Goal: Use online tool/utility: Utilize a website feature to perform a specific function

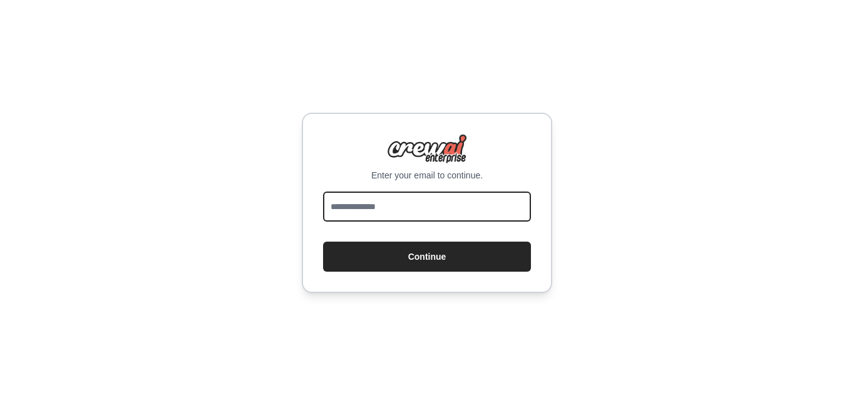
click at [472, 200] on input "email" at bounding box center [427, 207] width 208 height 30
type input "**********"
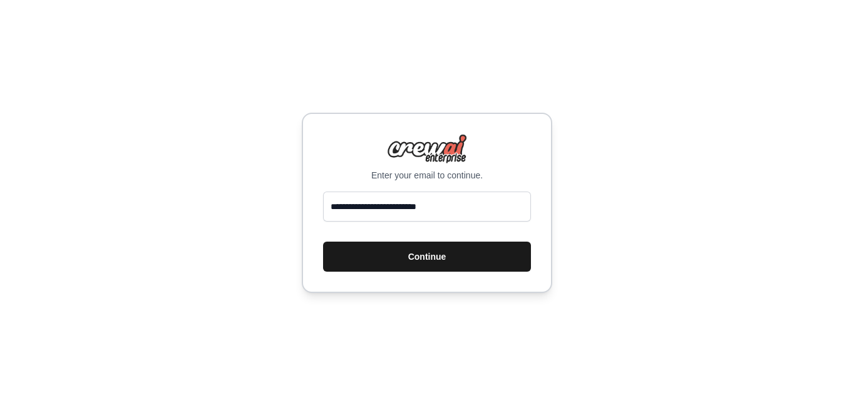
click at [432, 258] on button "Continue" at bounding box center [427, 257] width 208 height 30
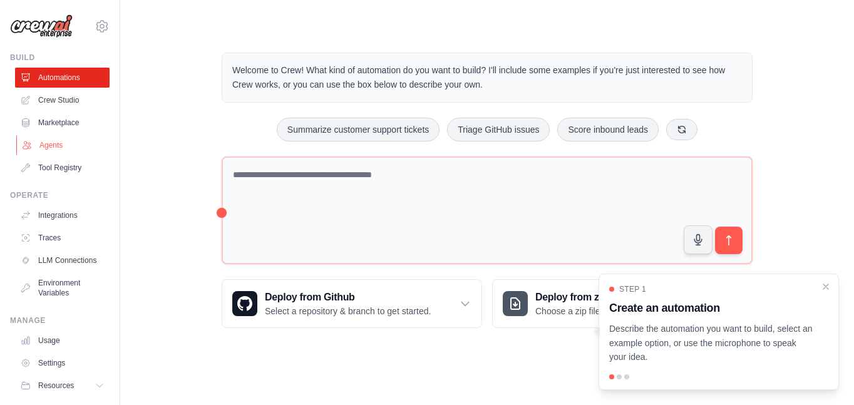
click at [44, 146] on link "Agents" at bounding box center [63, 145] width 95 height 20
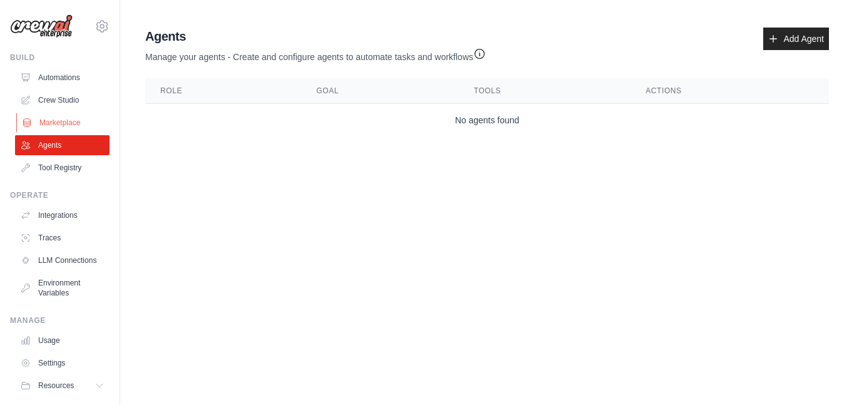
click at [60, 120] on link "Marketplace" at bounding box center [63, 123] width 95 height 20
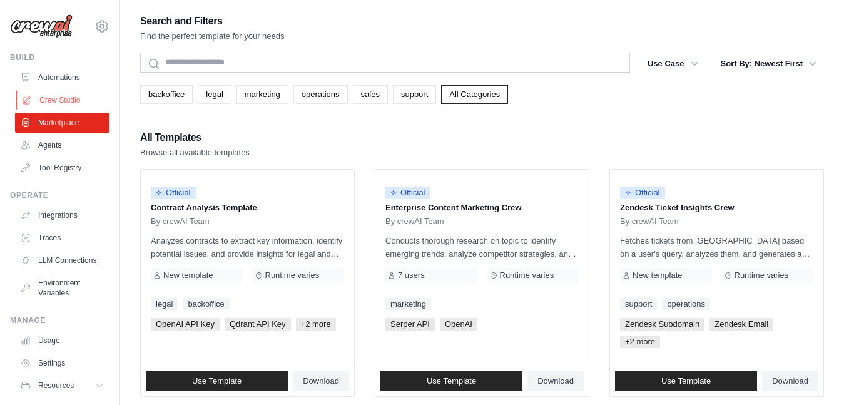
click at [69, 96] on link "Crew Studio" at bounding box center [63, 100] width 95 height 20
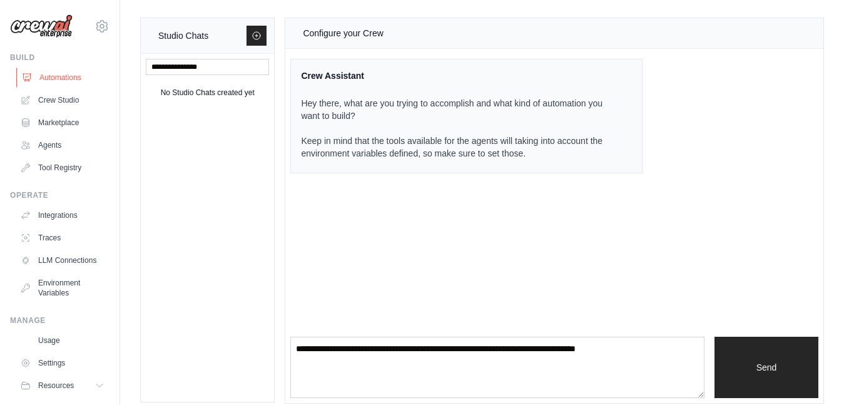
click at [66, 81] on link "Automations" at bounding box center [63, 78] width 95 height 20
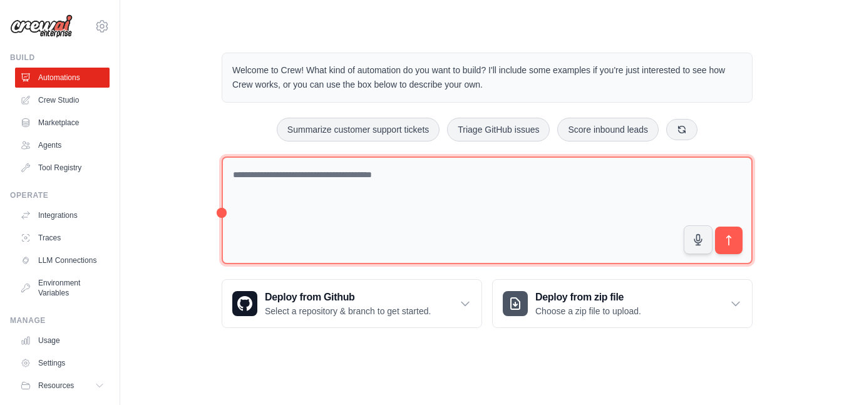
click at [334, 183] on textarea at bounding box center [487, 210] width 531 height 108
paste textarea "**********"
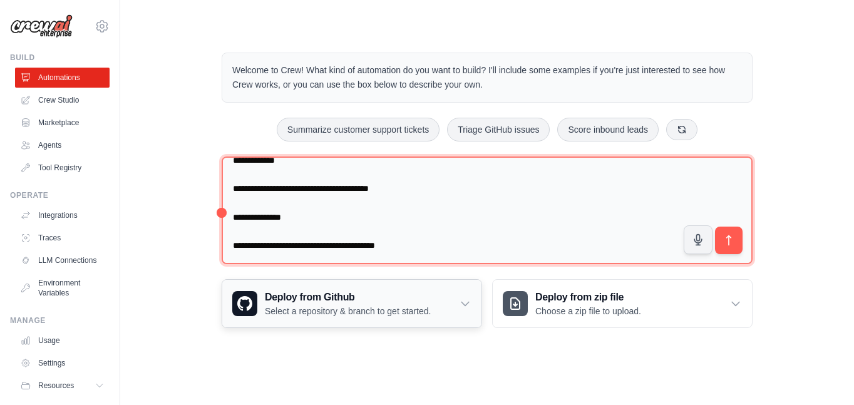
scroll to position [754, 0]
drag, startPoint x: 233, startPoint y: 243, endPoint x: 499, endPoint y: 230, distance: 266.3
click at [464, 241] on textarea at bounding box center [487, 210] width 531 height 108
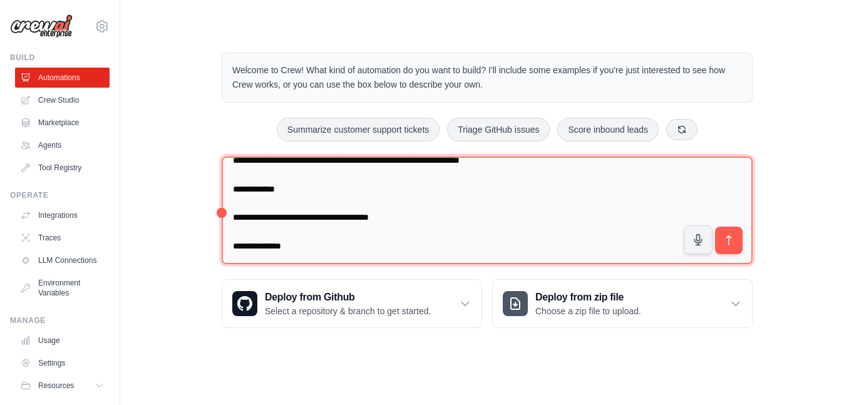
scroll to position [726, 0]
type textarea "**********"
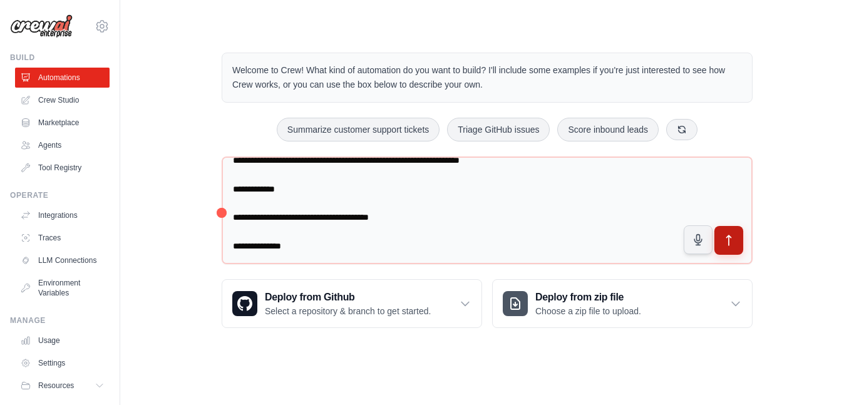
click at [725, 243] on icon "submit" at bounding box center [728, 240] width 13 height 13
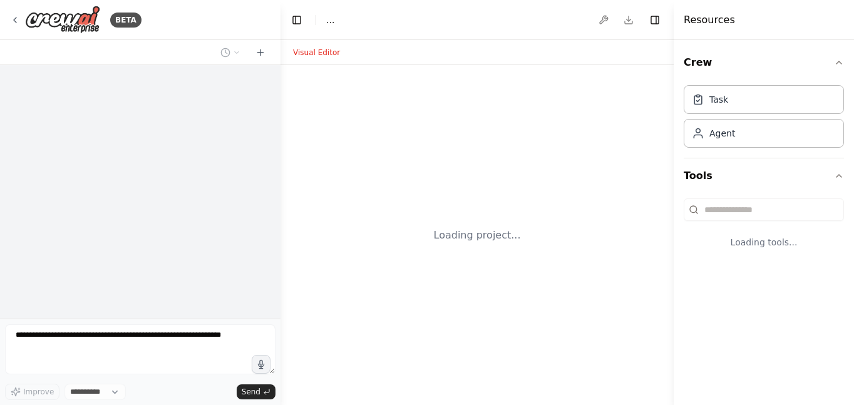
select select "****"
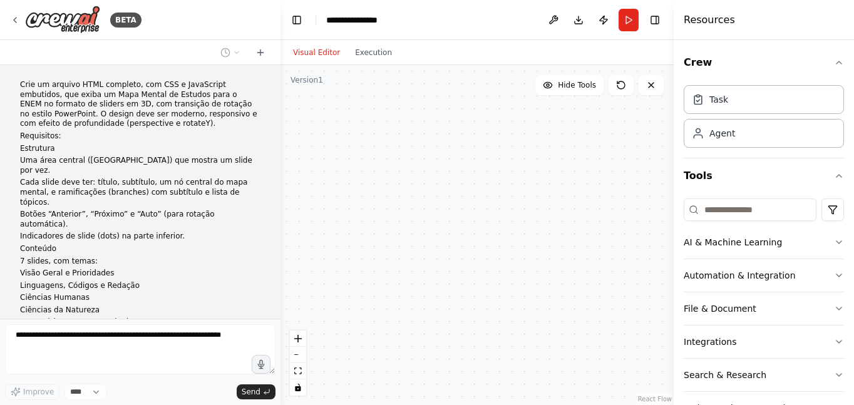
scroll to position [249, 0]
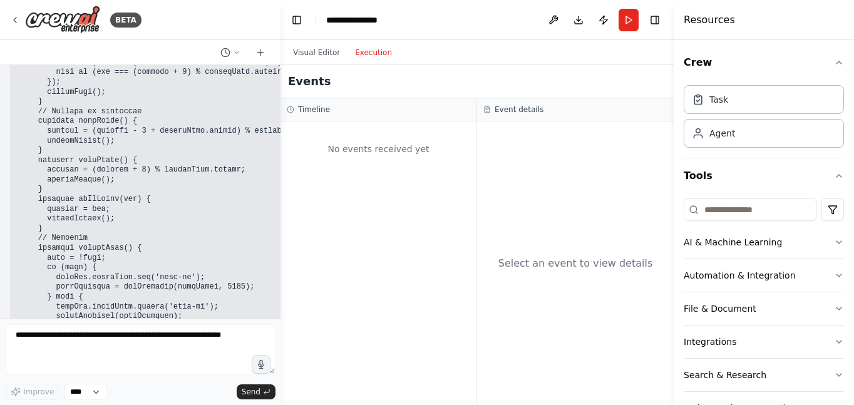
click at [367, 51] on button "Execution" at bounding box center [373, 52] width 52 height 15
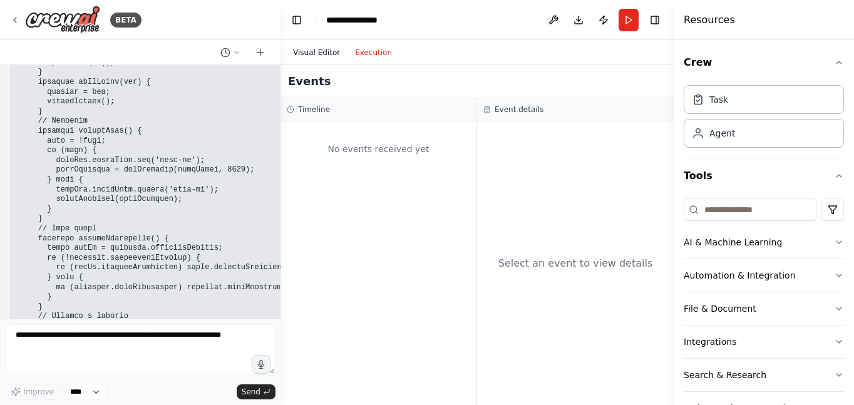
click at [324, 54] on button "Visual Editor" at bounding box center [316, 52] width 62 height 15
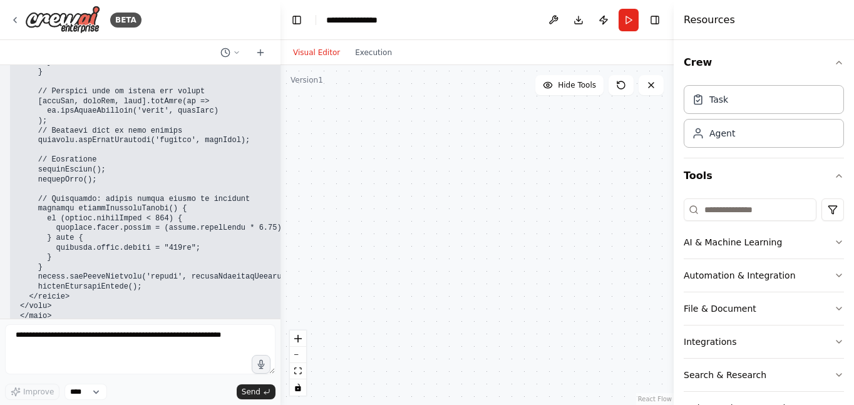
scroll to position [5504, 0]
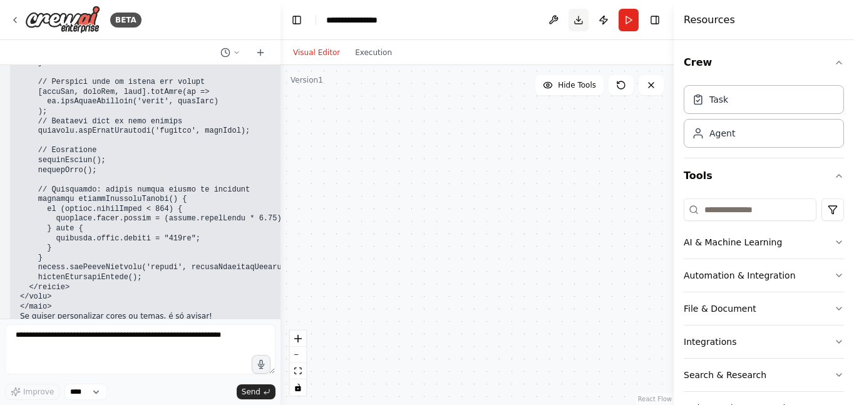
click at [585, 26] on button "Download" at bounding box center [578, 20] width 20 height 23
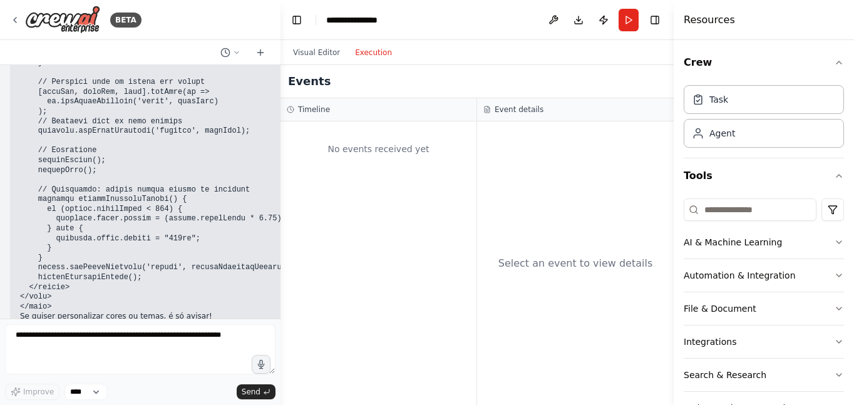
click at [359, 52] on button "Execution" at bounding box center [373, 52] width 52 height 15
click at [314, 53] on button "Visual Editor" at bounding box center [316, 52] width 62 height 15
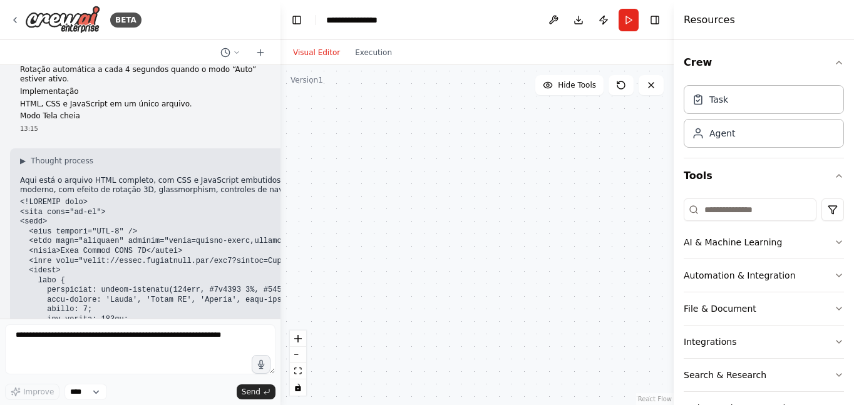
scroll to position [417, 0]
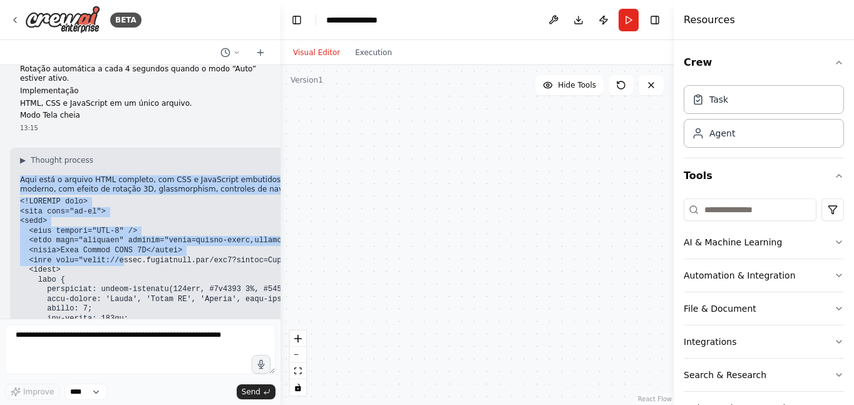
drag, startPoint x: 21, startPoint y: 150, endPoint x: 126, endPoint y: 225, distance: 129.2
click at [28, 175] on p "Aqui está o arquivo HTML completo, com CSS e JavaScript embutidos, conforme sol…" at bounding box center [270, 184] width 500 height 19
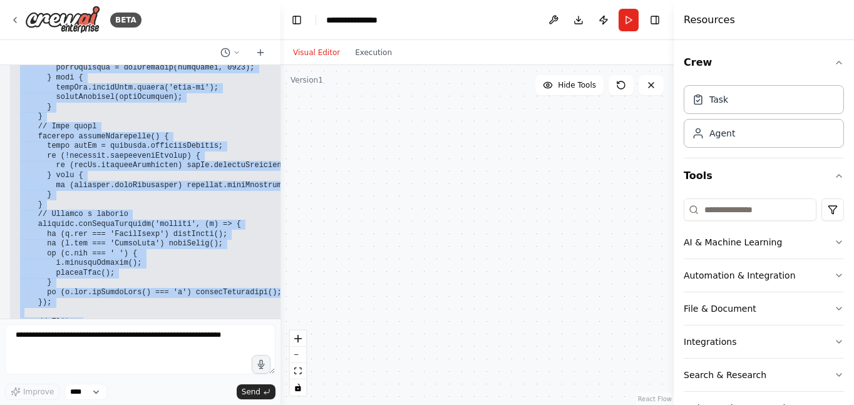
scroll to position [5504, 0]
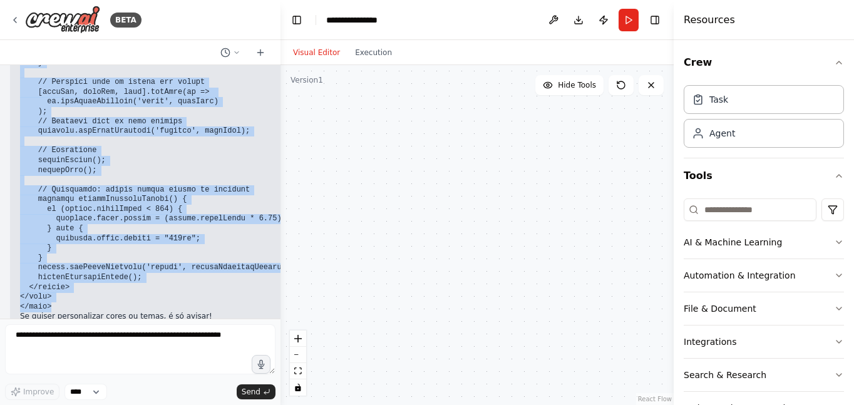
drag, startPoint x: 21, startPoint y: 149, endPoint x: 210, endPoint y: 276, distance: 227.7
copy div "Aqui está o arquivo HTML completo, com CSS e JavaScript embutidos, conforme sol…"
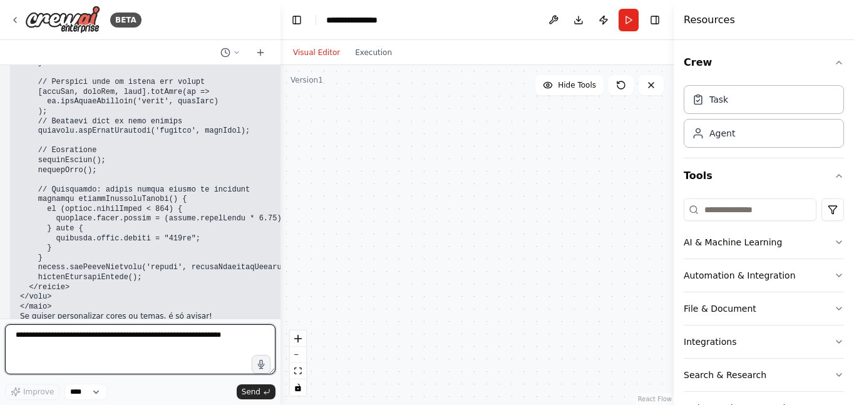
click at [105, 340] on textarea at bounding box center [140, 349] width 270 height 50
click at [106, 339] on textarea at bounding box center [140, 349] width 270 height 50
click at [211, 340] on textarea "**********" at bounding box center [140, 349] width 270 height 50
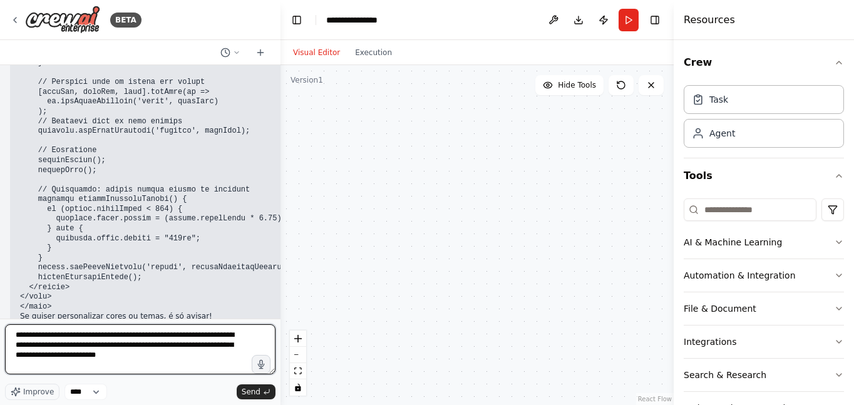
click at [224, 347] on textarea "**********" at bounding box center [140, 349] width 270 height 50
type textarea "**********"
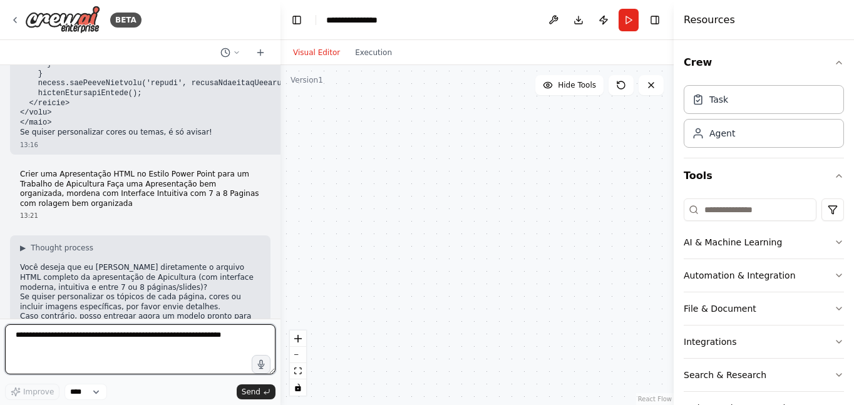
scroll to position [5698, 0]
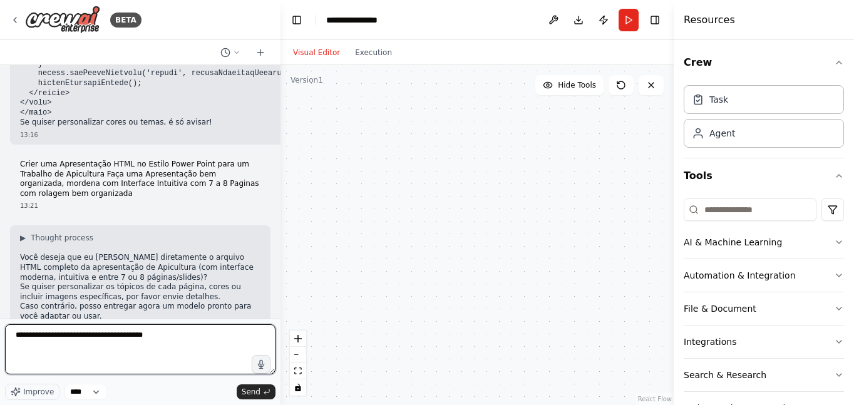
click at [192, 333] on textarea "**********" at bounding box center [140, 349] width 270 height 50
type textarea "**********"
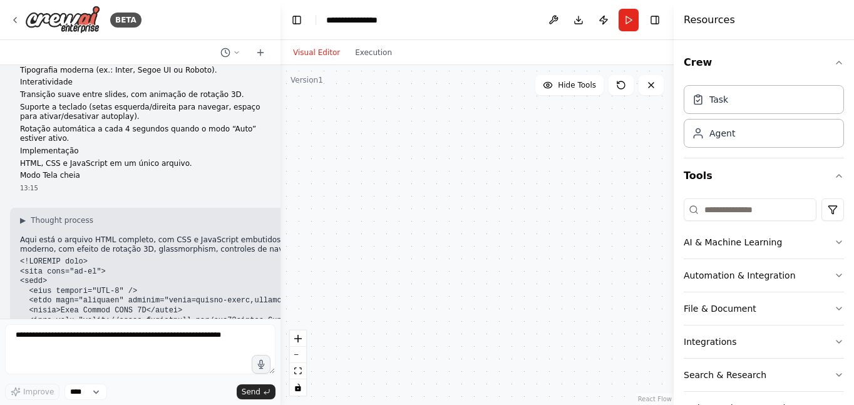
scroll to position [360, 0]
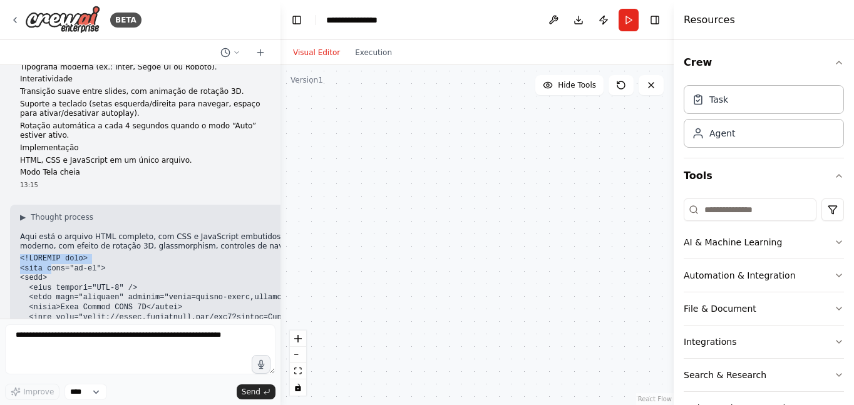
drag, startPoint x: 21, startPoint y: 226, endPoint x: 62, endPoint y: 238, distance: 43.2
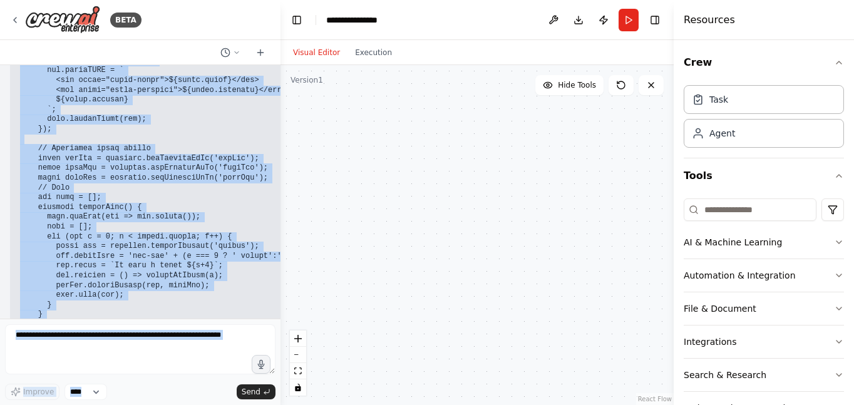
scroll to position [9144, 0]
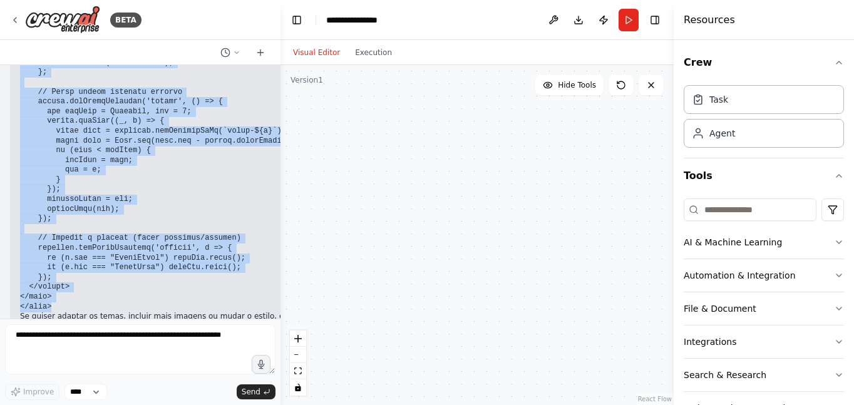
drag, startPoint x: 20, startPoint y: 227, endPoint x: 190, endPoint y: 276, distance: 176.5
click at [190, 276] on div "Crie um arquivo HTML completo, com CSS e JavaScript embutidos, que exiba um Map…" at bounding box center [140, 191] width 280 height 253
copy div "<!DOCTYPE html> <html lang="pt-br"> <head> <meta charset="UTF-8" /> <meta name=…"
drag, startPoint x: 215, startPoint y: 210, endPoint x: 227, endPoint y: 155, distance: 57.0
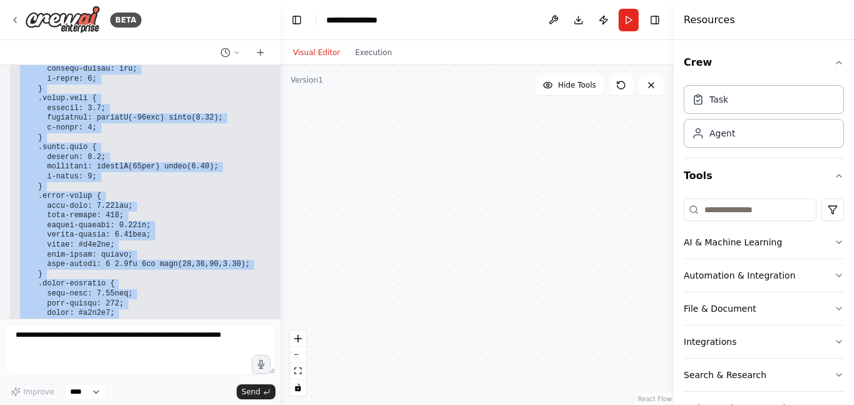
scroll to position [0, 0]
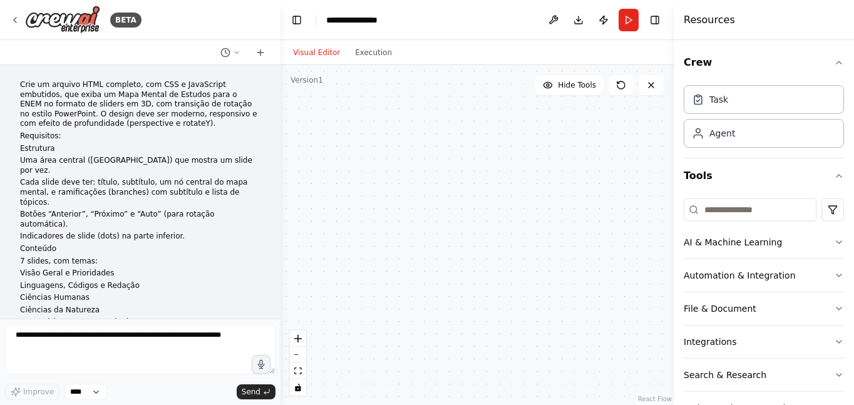
drag, startPoint x: 102, startPoint y: 0, endPoint x: 538, endPoint y: 146, distance: 459.6
click at [537, 146] on div at bounding box center [476, 235] width 393 height 340
